Goal: Navigation & Orientation: Find specific page/section

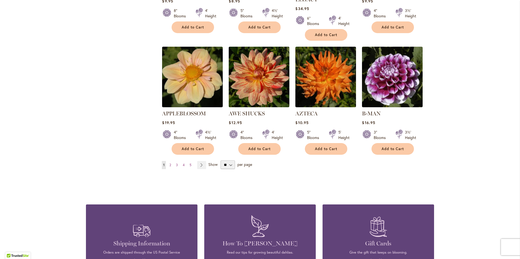
scroll to position [462, 0]
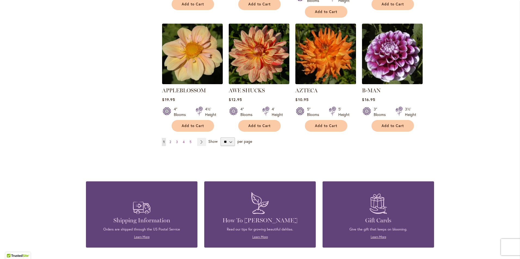
click at [169, 140] on span "2" at bounding box center [170, 142] width 2 height 4
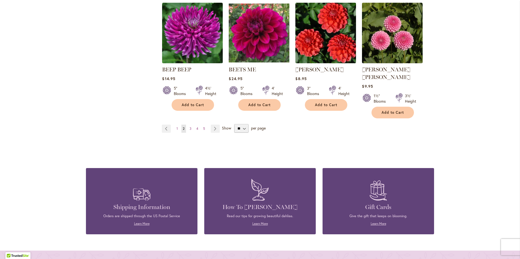
scroll to position [489, 0]
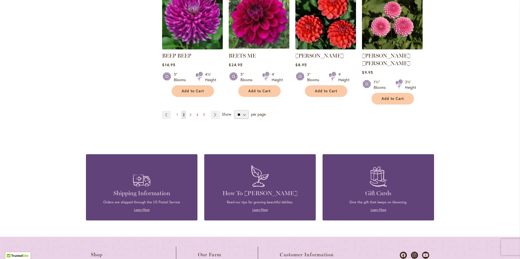
click at [188, 111] on link "Page 3" at bounding box center [190, 115] width 5 height 8
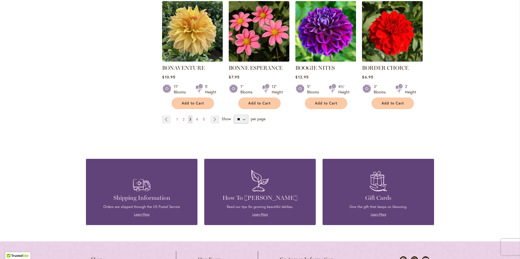
scroll to position [489, 0]
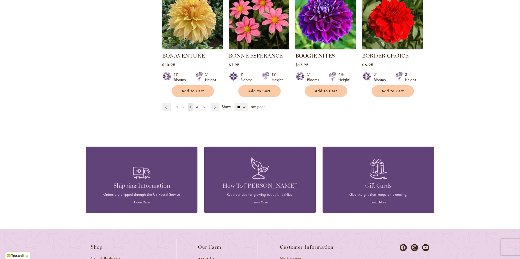
click at [196, 107] on span "4" at bounding box center [197, 107] width 2 height 4
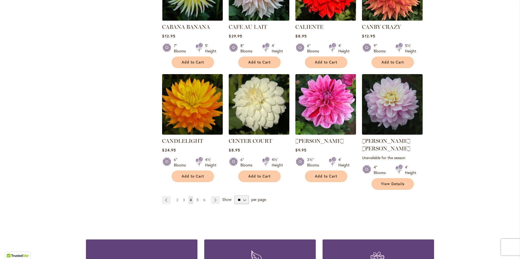
scroll to position [435, 0]
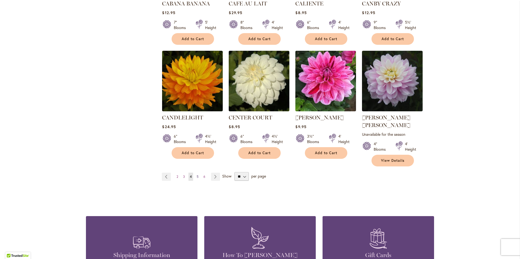
click at [196, 175] on span "5" at bounding box center [197, 177] width 2 height 4
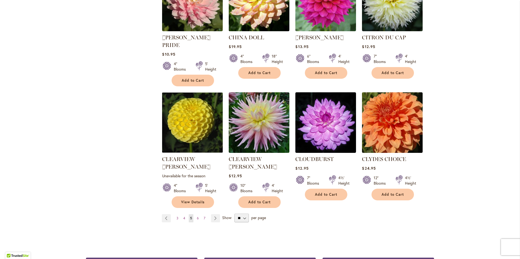
scroll to position [408, 0]
